Goal: Information Seeking & Learning: Compare options

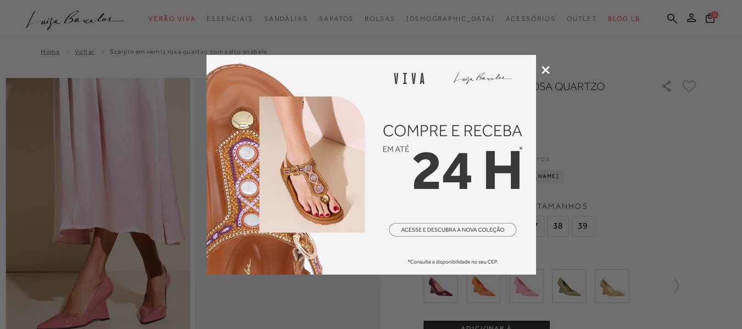
click at [545, 72] on icon at bounding box center [546, 70] width 8 height 8
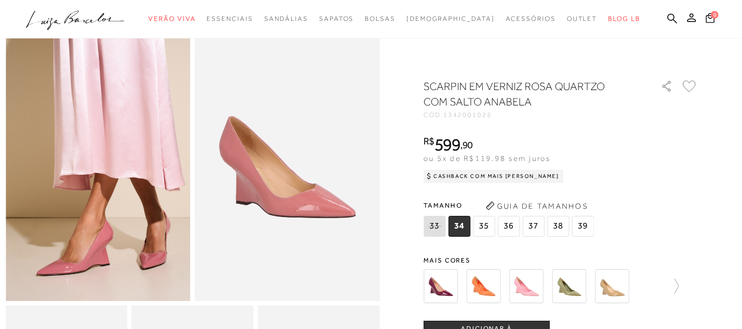
scroll to position [55, 0]
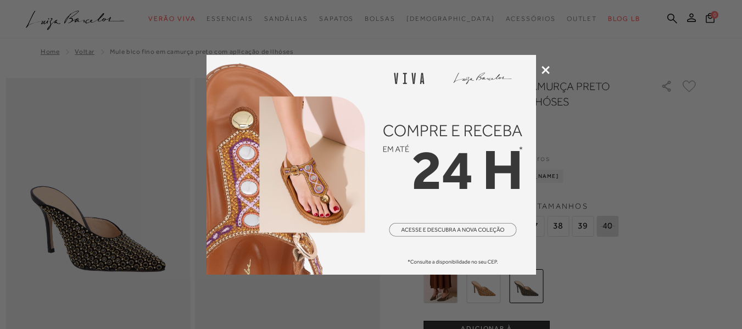
click at [546, 72] on icon at bounding box center [546, 70] width 8 height 8
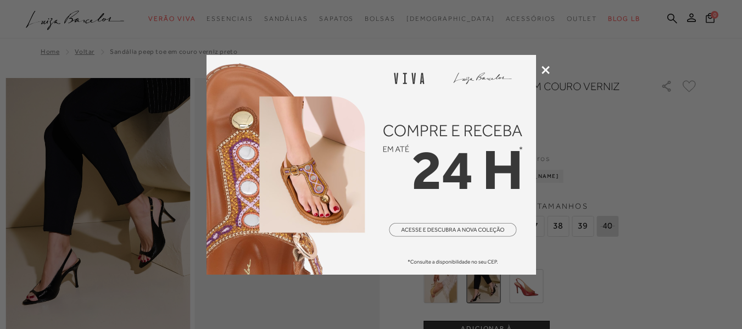
click at [549, 68] on icon at bounding box center [546, 70] width 8 height 8
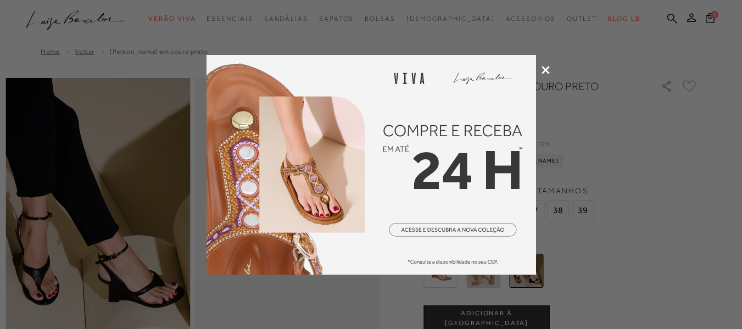
click at [545, 70] on icon at bounding box center [546, 70] width 8 height 8
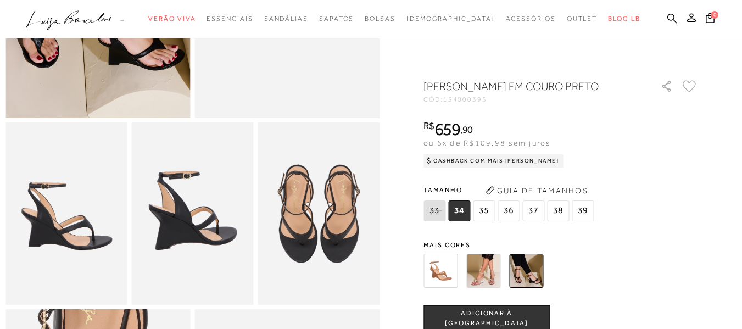
scroll to position [275, 0]
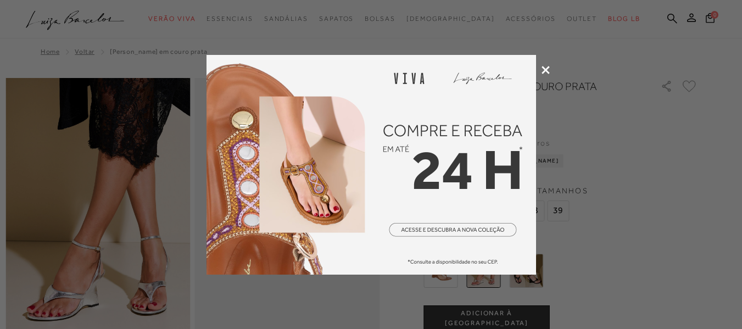
click at [543, 73] on icon at bounding box center [546, 70] width 8 height 8
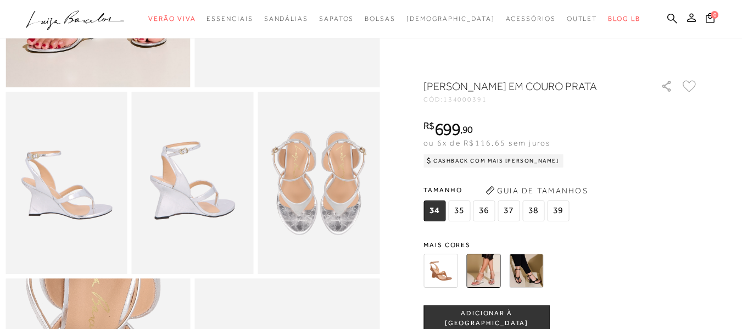
scroll to position [275, 0]
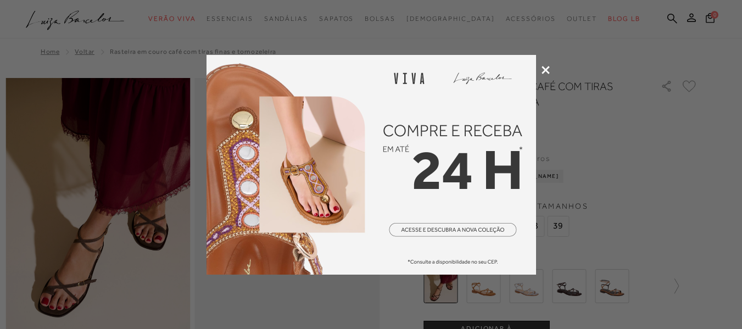
click at [540, 67] on div at bounding box center [371, 164] width 742 height 329
click at [548, 70] on icon at bounding box center [546, 70] width 8 height 8
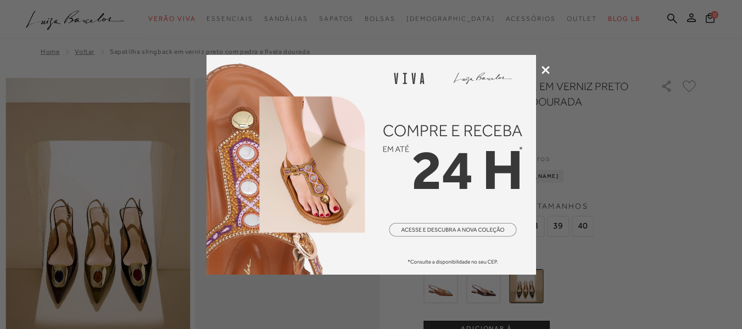
click at [543, 68] on icon at bounding box center [546, 70] width 8 height 8
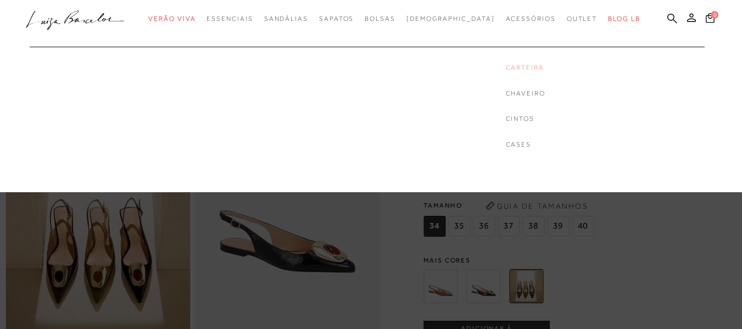
click at [506, 64] on link "Carteira" at bounding box center [526, 67] width 40 height 9
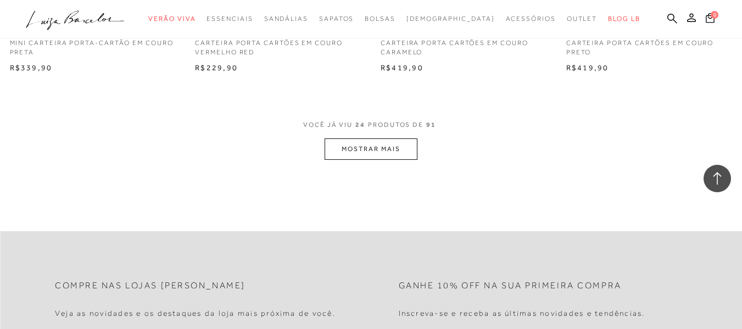
scroll to position [2088, 0]
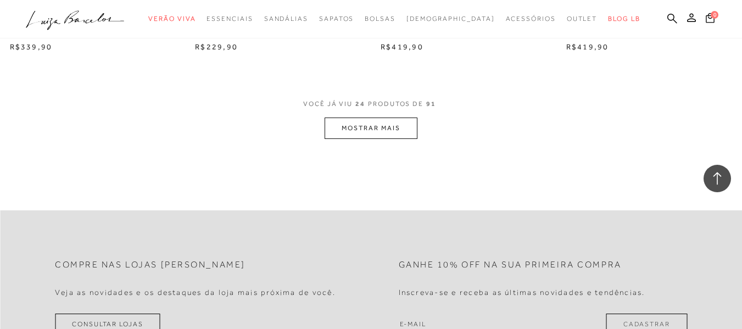
click at [367, 122] on button "MOSTRAR MAIS" at bounding box center [371, 128] width 92 height 21
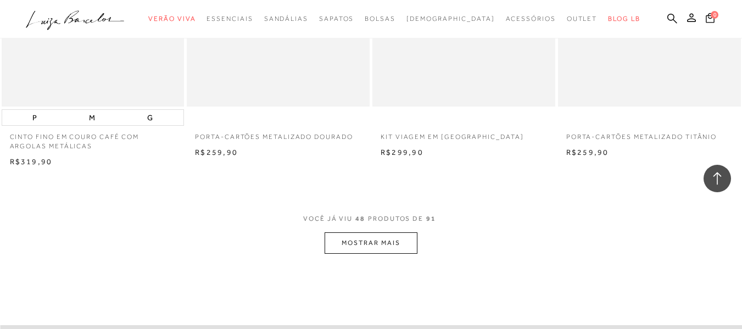
scroll to position [4175, 0]
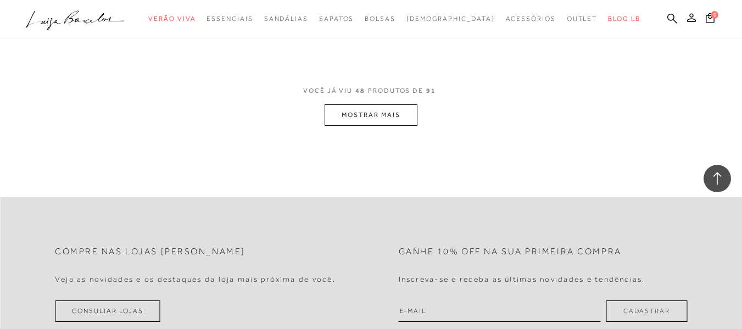
click at [396, 114] on button "MOSTRAR MAIS" at bounding box center [371, 114] width 92 height 21
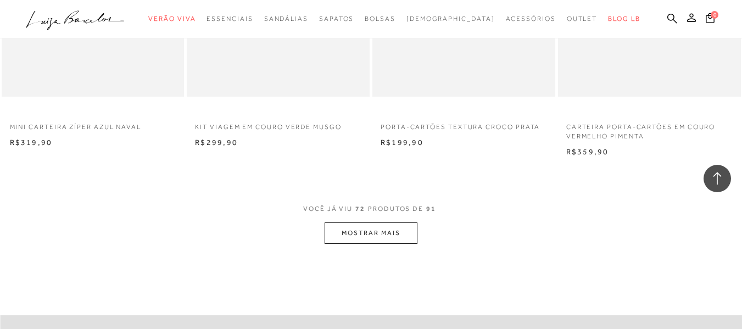
scroll to position [6208, 0]
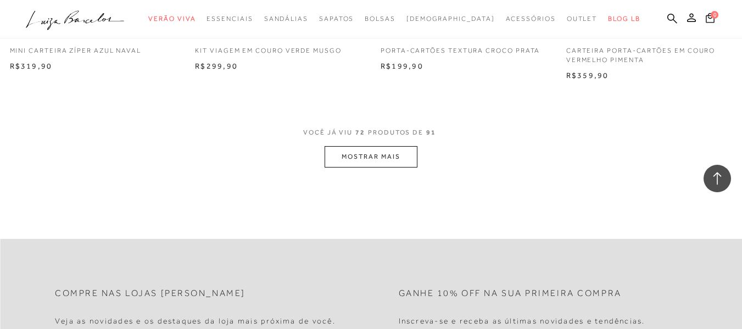
click at [405, 156] on button "MOSTRAR MAIS" at bounding box center [371, 156] width 92 height 21
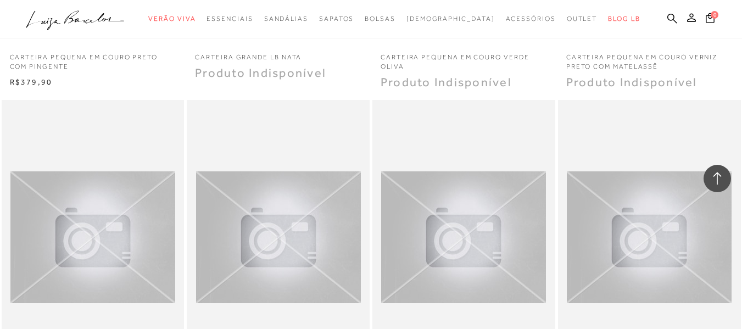
scroll to position [6647, 0]
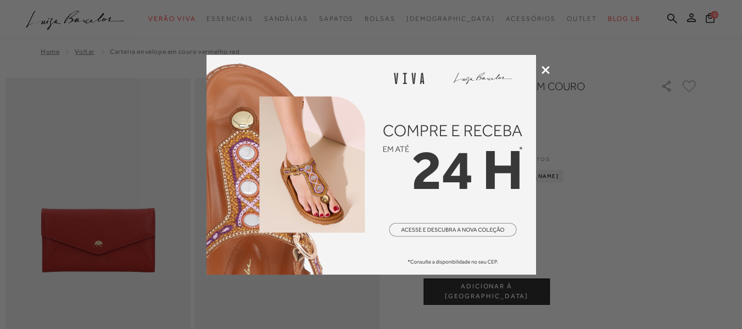
click at [548, 70] on icon at bounding box center [546, 70] width 8 height 8
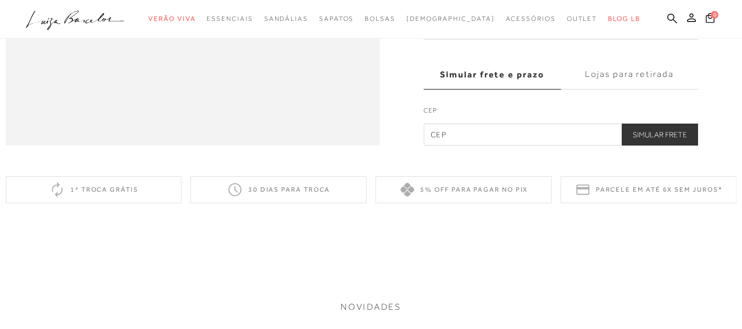
scroll to position [989, 0]
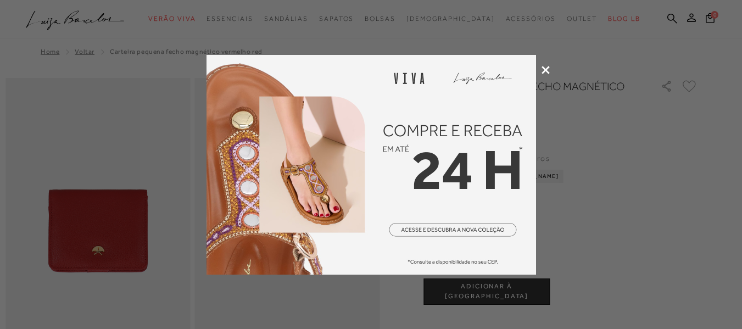
click at [543, 73] on icon at bounding box center [546, 70] width 8 height 8
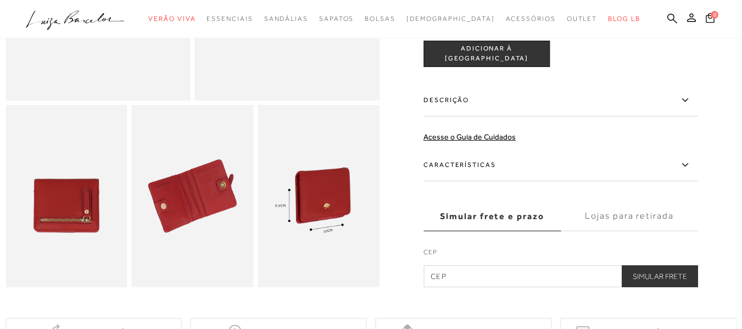
scroll to position [275, 0]
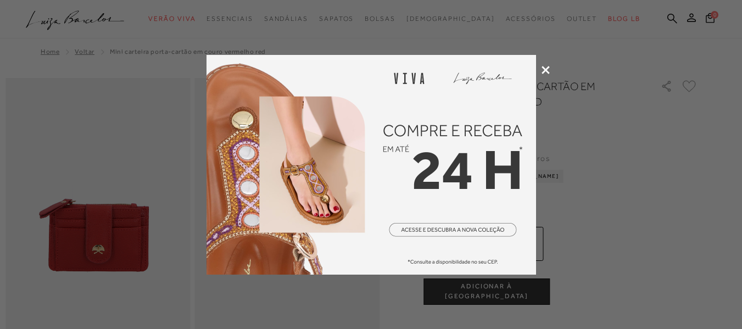
click at [543, 68] on icon at bounding box center [546, 70] width 8 height 8
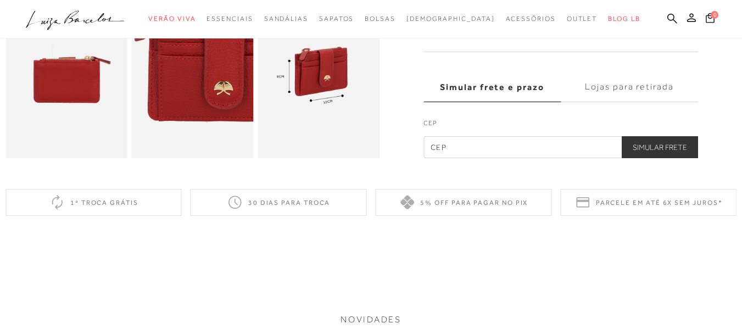
scroll to position [385, 0]
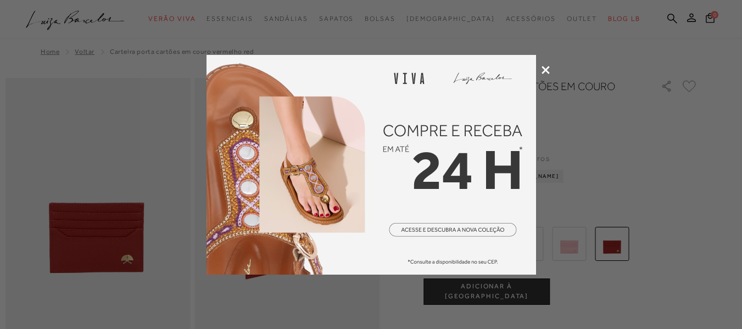
click at [545, 76] on div at bounding box center [371, 164] width 742 height 329
click at [546, 74] on div at bounding box center [371, 164] width 742 height 329
drag, startPoint x: 546, startPoint y: 73, endPoint x: 539, endPoint y: 72, distance: 7.2
click at [545, 71] on icon at bounding box center [546, 70] width 8 height 8
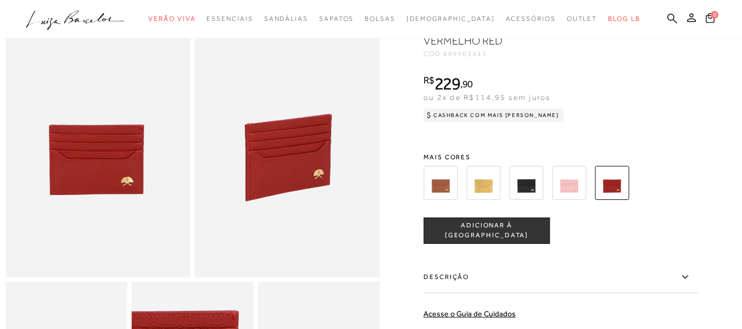
scroll to position [330, 0]
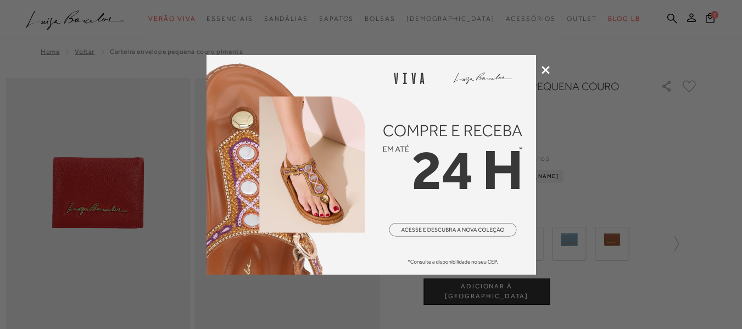
click at [548, 72] on icon at bounding box center [546, 70] width 8 height 8
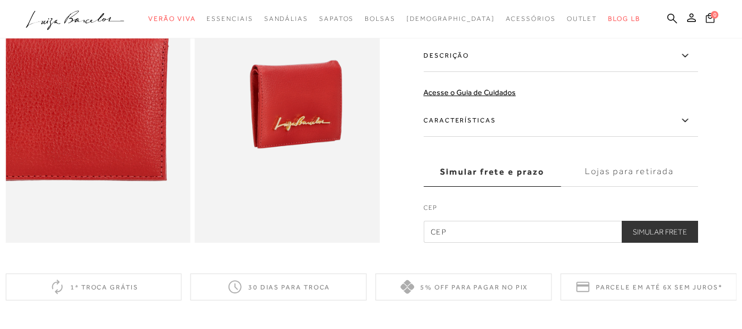
scroll to position [604, 0]
